Goal: Transaction & Acquisition: Purchase product/service

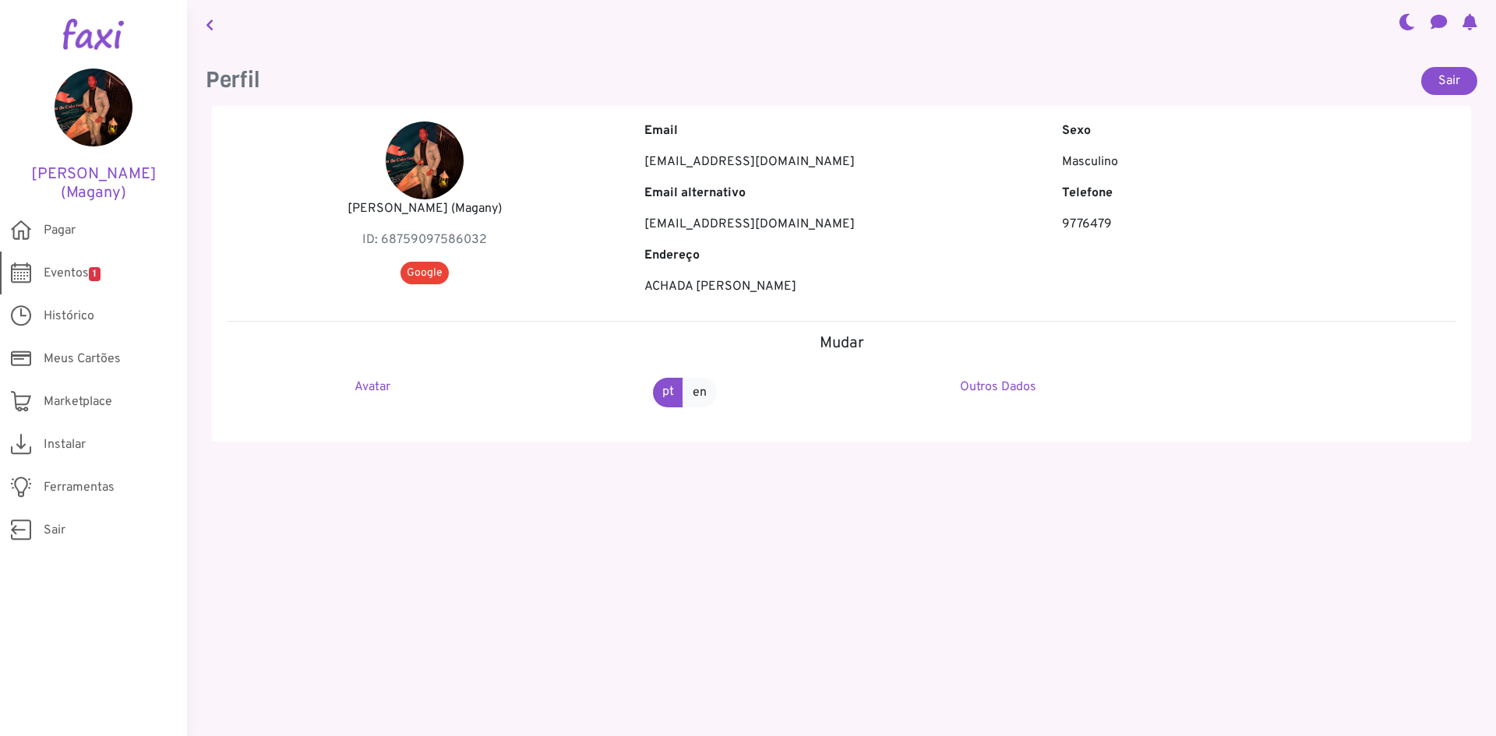
click at [81, 273] on span "Eventos 1" at bounding box center [72, 273] width 57 height 19
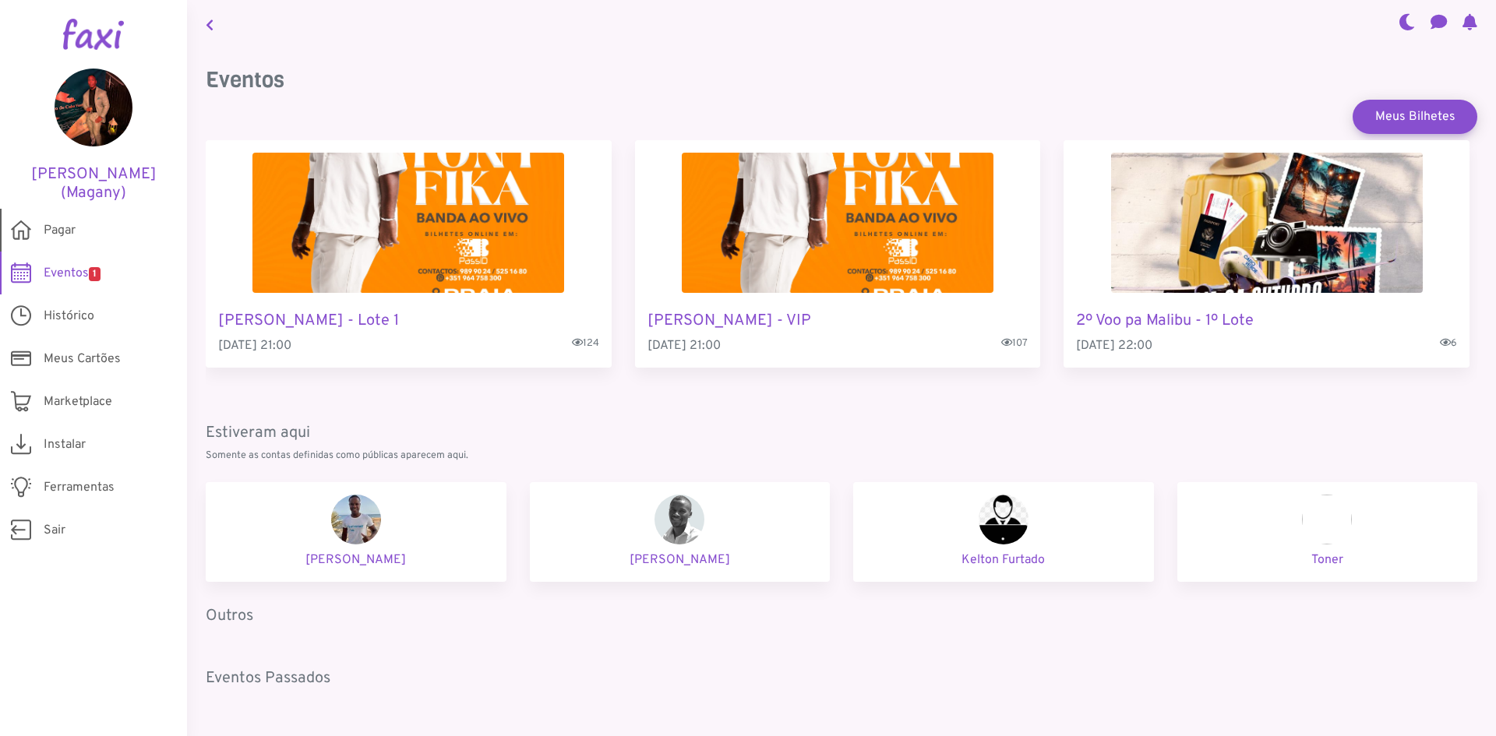
click at [55, 225] on span "Pagar" at bounding box center [60, 230] width 32 height 19
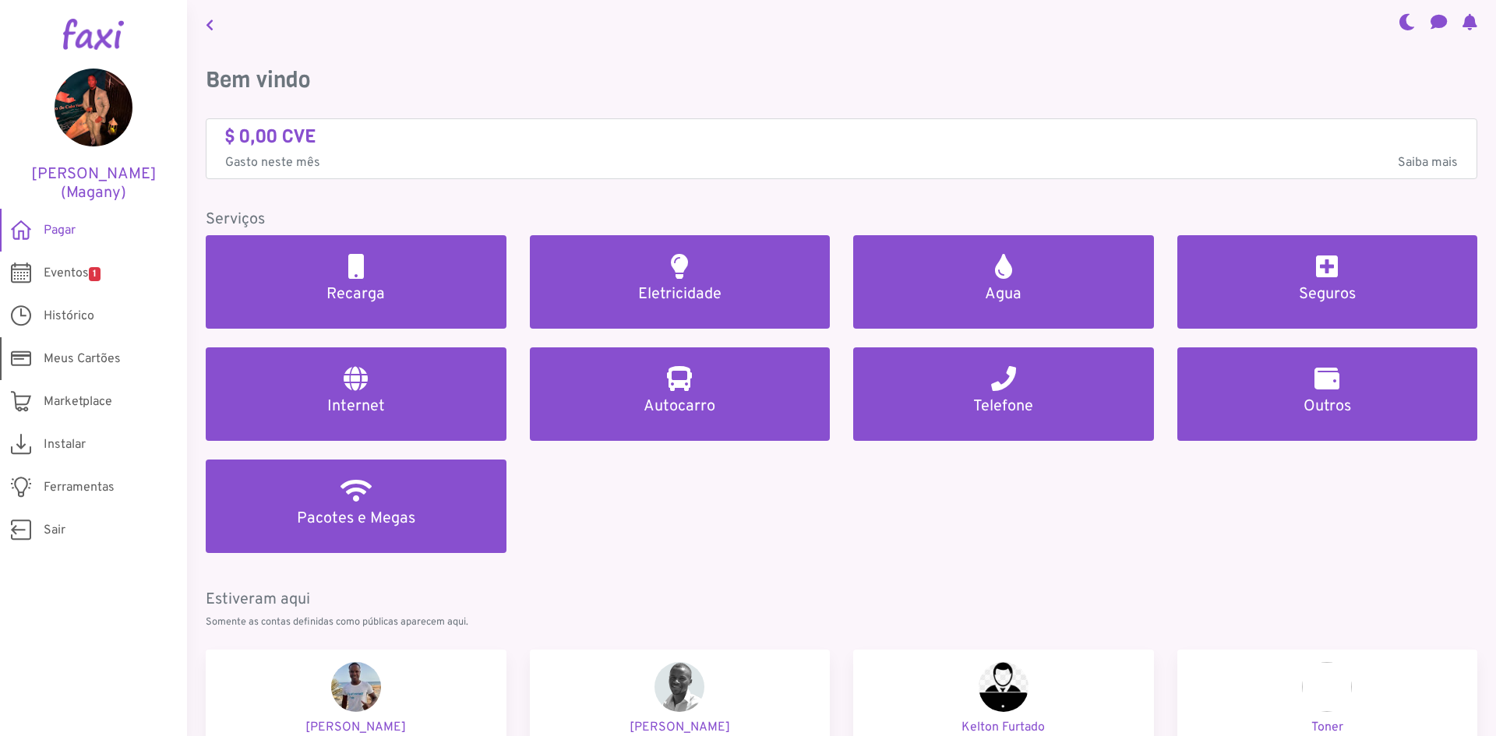
click at [81, 363] on span "Meus Cartões" at bounding box center [82, 359] width 77 height 19
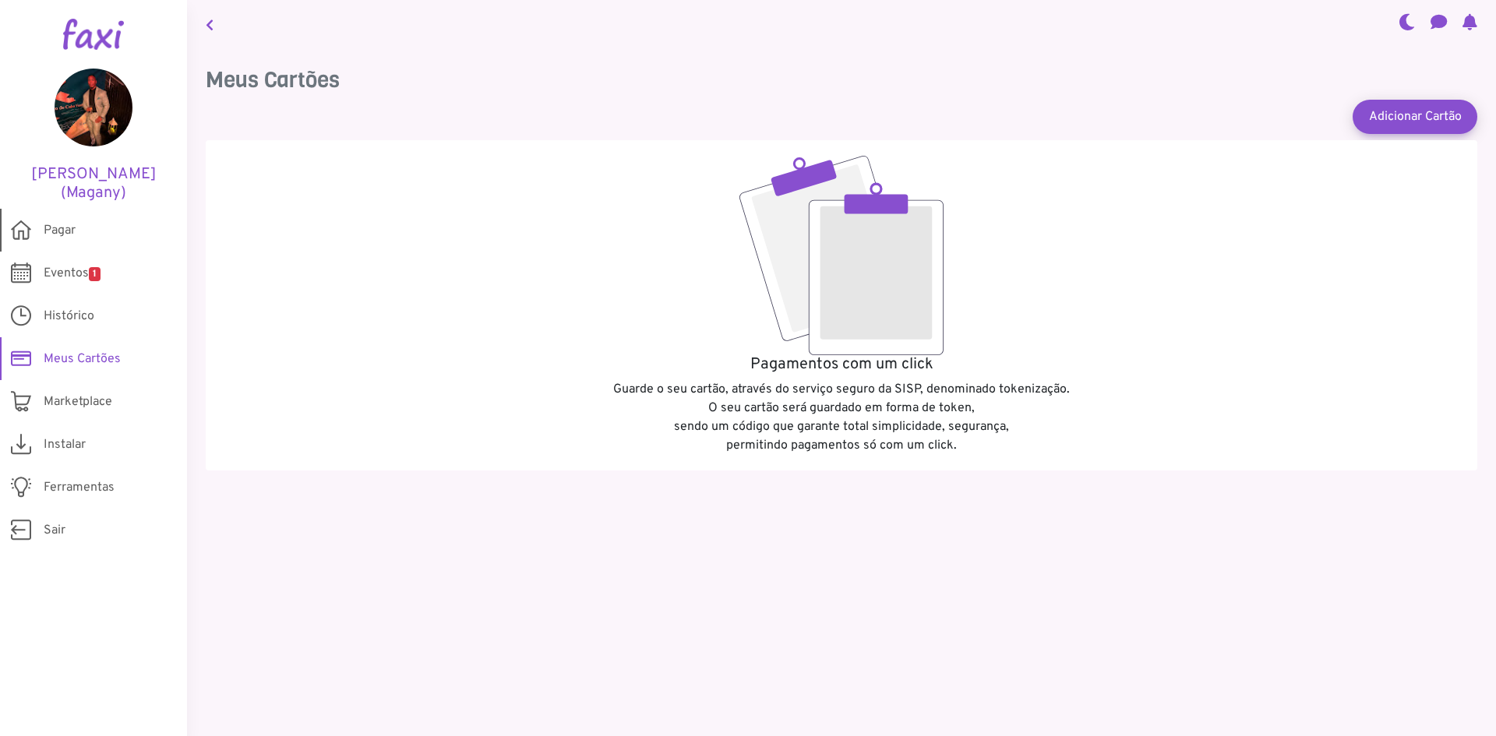
click at [61, 221] on span "Pagar" at bounding box center [60, 230] width 32 height 19
